Goal: Information Seeking & Learning: Find specific fact

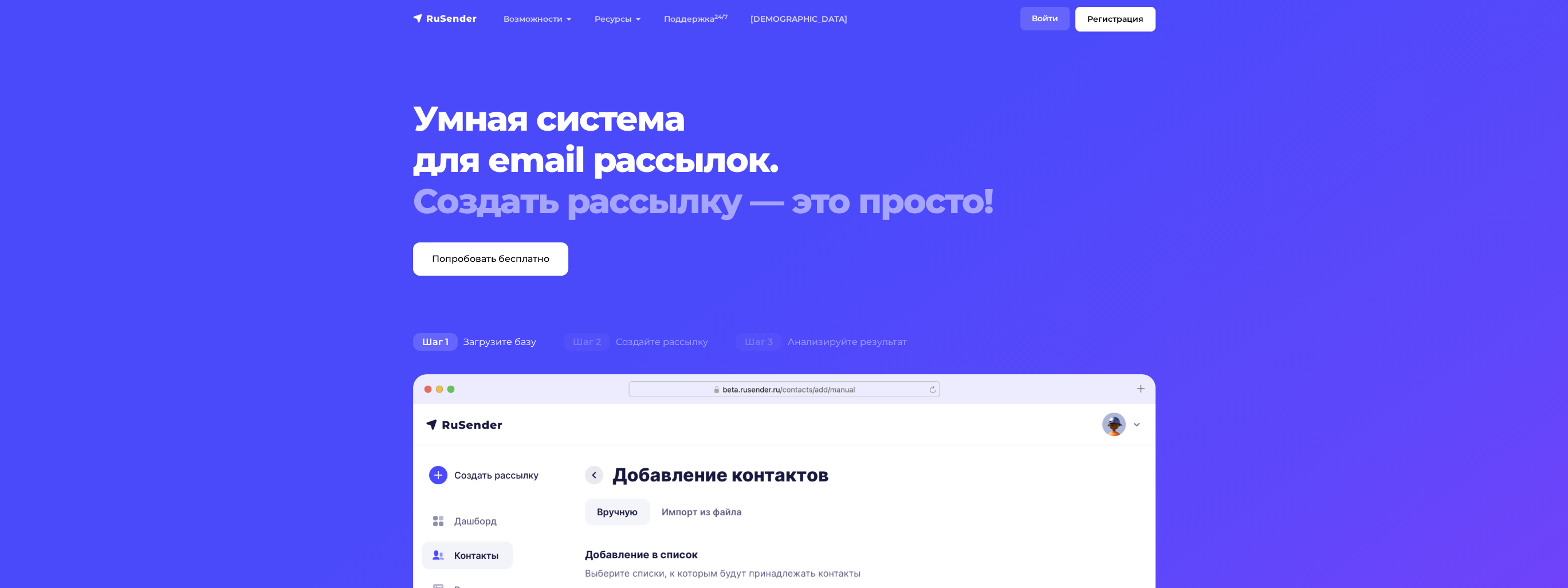
click at [1055, 11] on link "Войти" at bounding box center [1045, 19] width 49 height 24
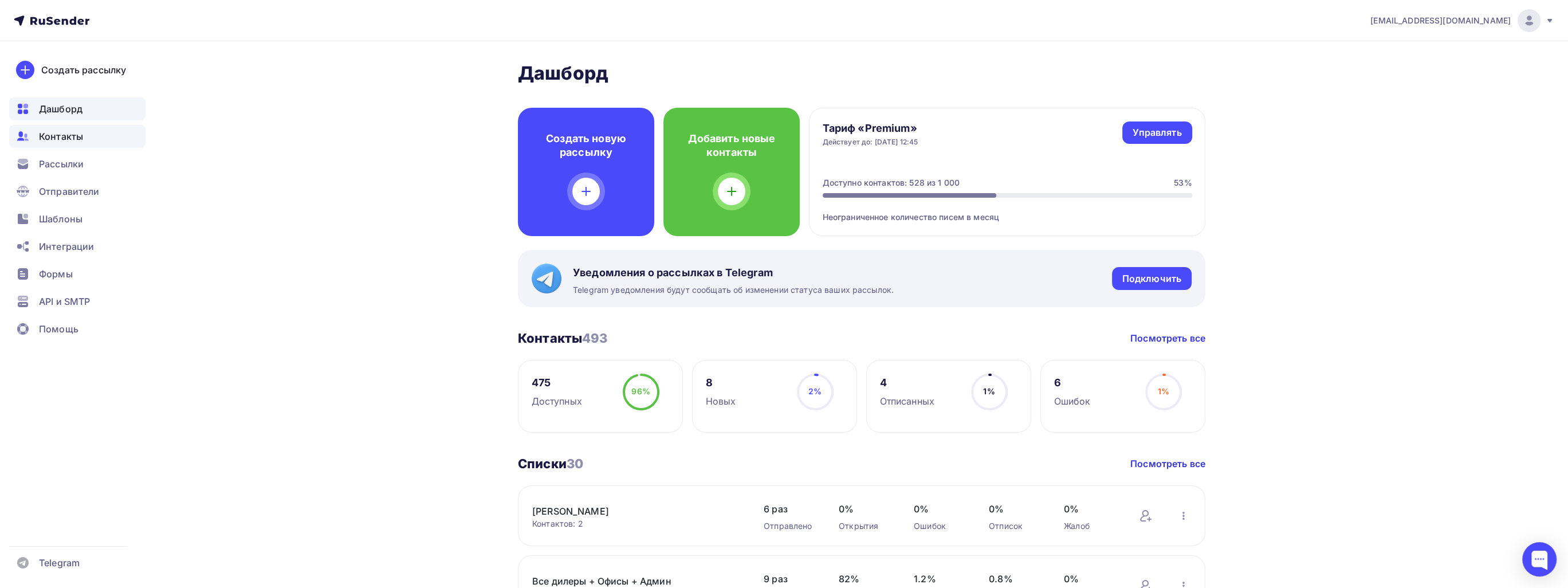
click at [53, 130] on span "Контакты" at bounding box center [61, 137] width 44 height 14
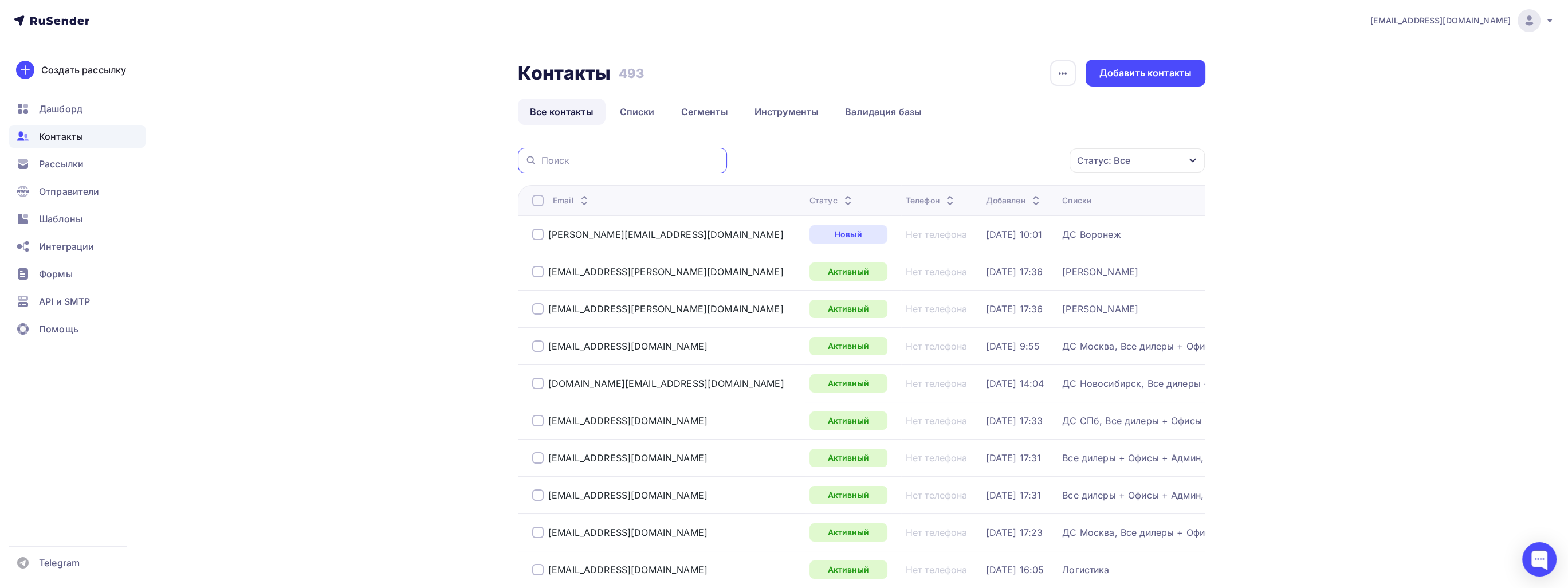
click at [606, 161] on input "text" at bounding box center [631, 160] width 179 height 12
paste input "[EMAIL_ADDRESS][DOMAIN_NAME]"
type input "[EMAIL_ADDRESS][DOMAIN_NAME]"
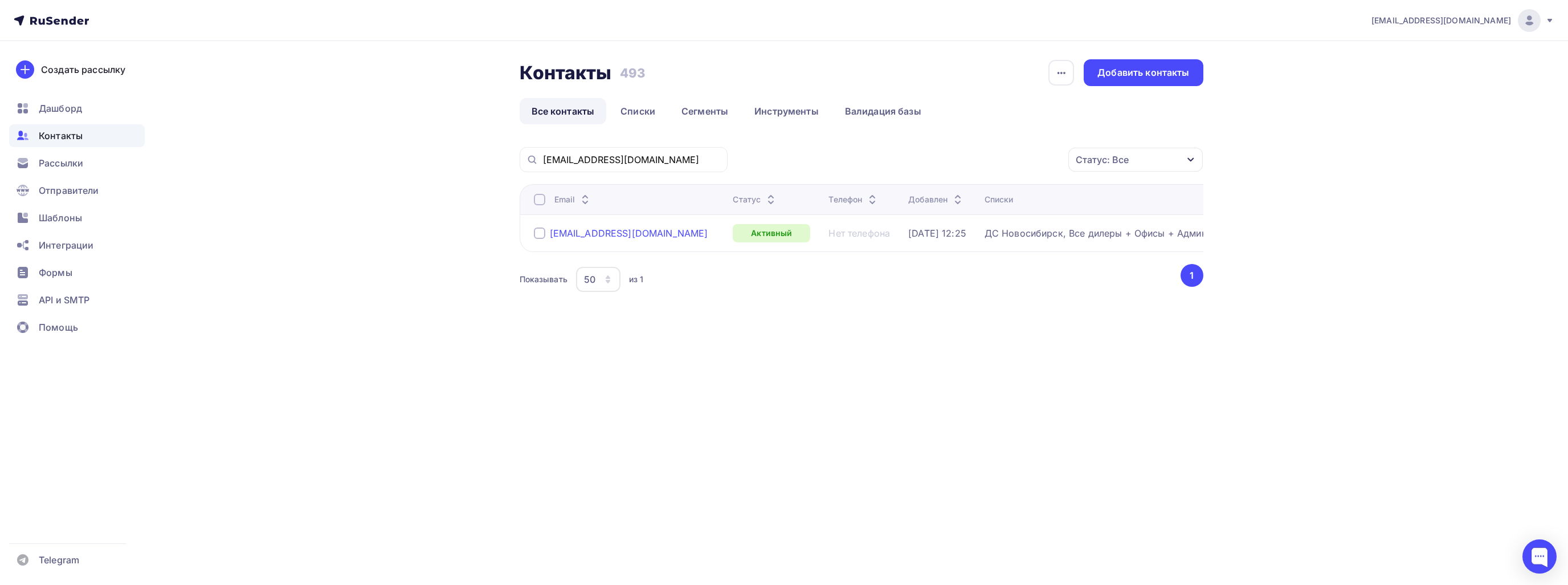
click at [609, 232] on div "[EMAIL_ADDRESS][DOMAIN_NAME]" at bounding box center [629, 233] width 159 height 11
